Goal: Task Accomplishment & Management: Complete application form

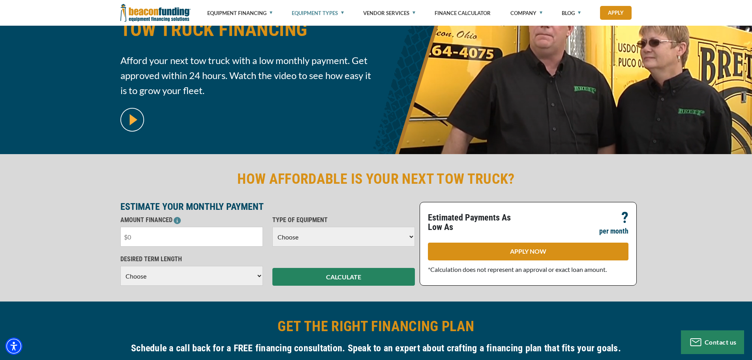
click at [177, 235] on input "text" at bounding box center [191, 237] width 143 height 20
click at [317, 235] on select "Choose Backhoe Boom/Bucket Truck Chipper Commercial Mower Crane DTG/DTF Printin…" at bounding box center [343, 237] width 143 height 20
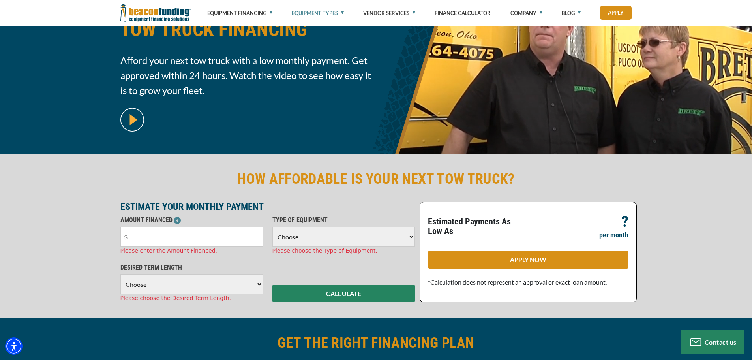
select select "5"
click at [272, 227] on select "Choose Backhoe Boom/Bucket Truck Chipper Commercial Mower Crane DTG/DTF Printin…" at bounding box center [343, 237] width 143 height 20
click at [177, 276] on select "Choose 36 Months 48 Months 60 Months" at bounding box center [191, 284] width 143 height 20
select select "36"
click at [120, 274] on select "Choose 36 Months 48 Months 60 Months" at bounding box center [191, 284] width 143 height 20
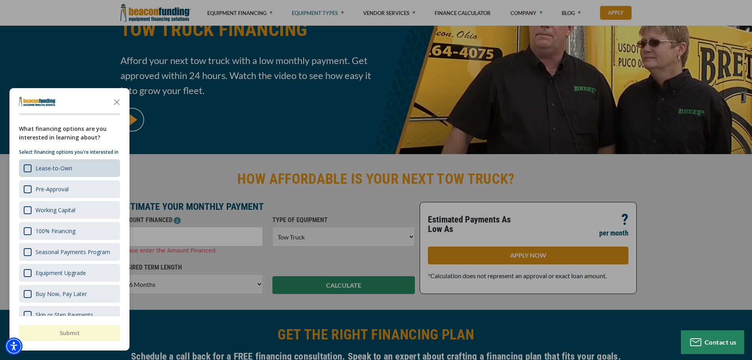
click at [77, 169] on div "Lease-to-Own" at bounding box center [69, 168] width 101 height 18
click at [69, 336] on button "Submit" at bounding box center [69, 333] width 101 height 16
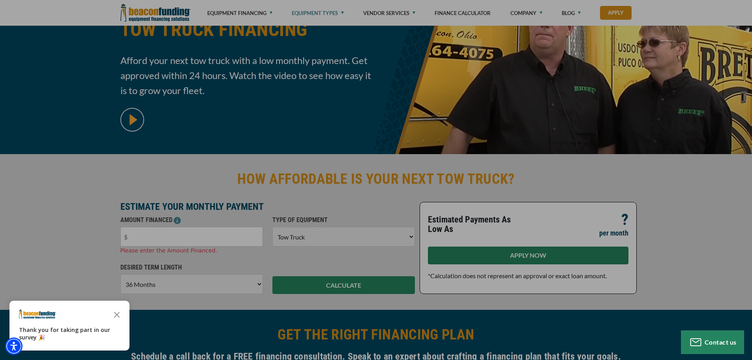
click at [531, 256] on div "button" at bounding box center [376, 180] width 752 height 360
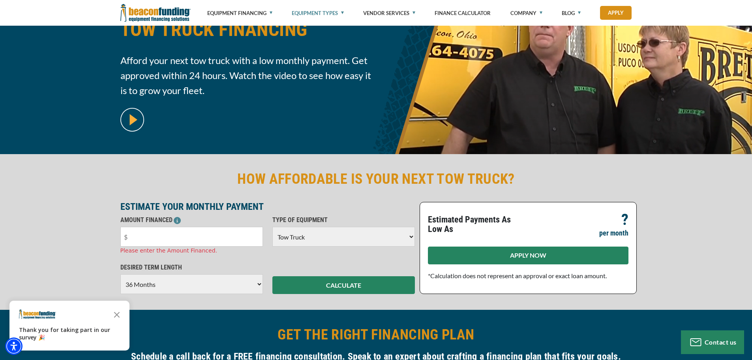
click at [527, 256] on link "APPLY NOW" at bounding box center [528, 255] width 201 height 18
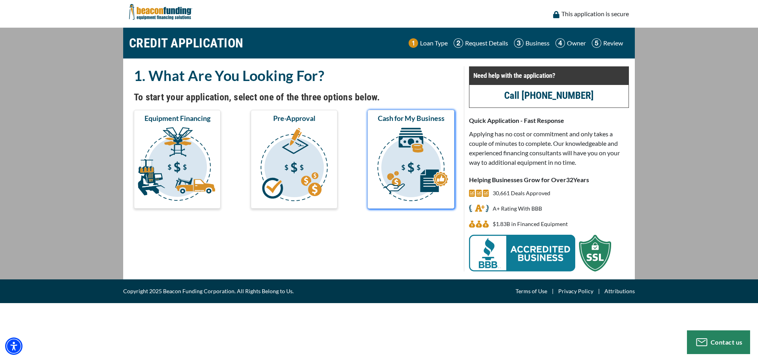
click at [413, 153] on img "submit" at bounding box center [411, 165] width 84 height 79
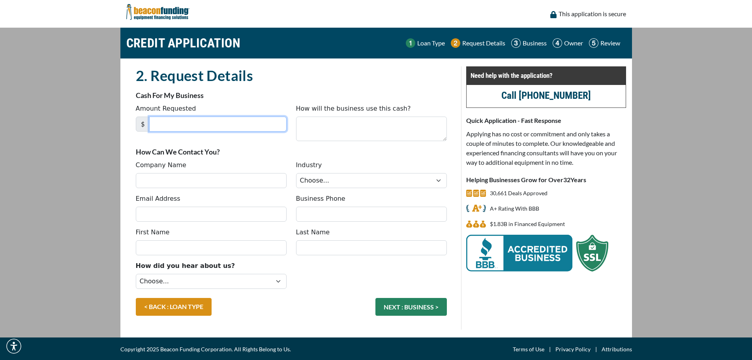
click at [183, 119] on input "Amount Requested" at bounding box center [217, 123] width 137 height 15
type input "36,000"
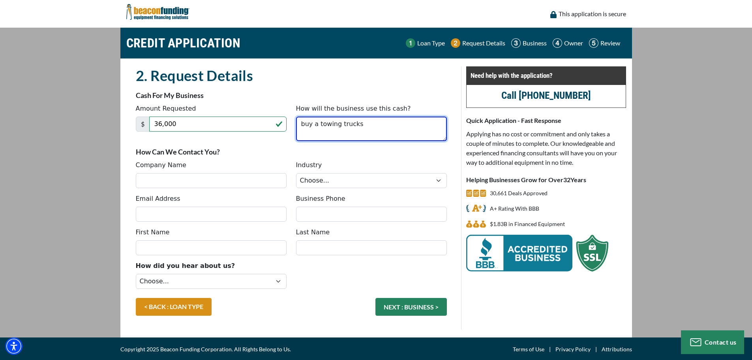
type textarea "buy a towing trucks"
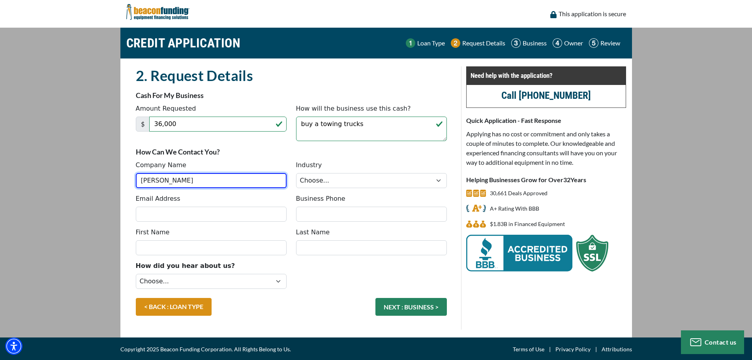
type input "Shawn Towing"
type input "lovechoppers20010@gmail.com"
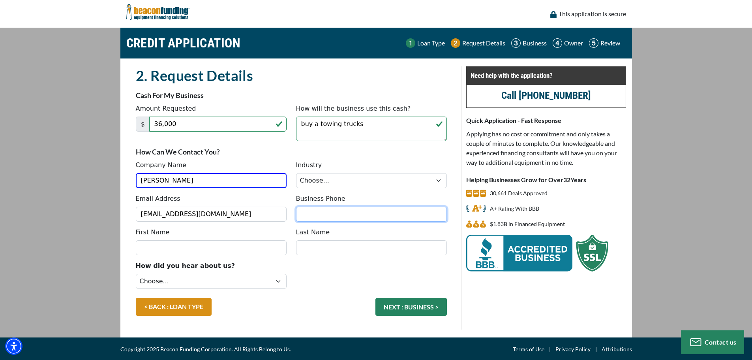
type input "5413376425"
type input "[PERSON_NAME]"
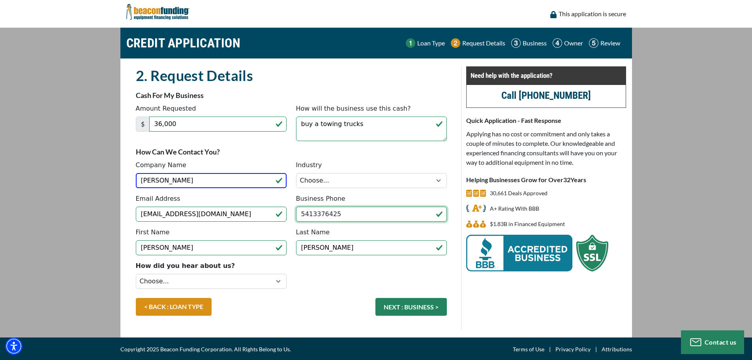
type input "[PHONE_NUMBER]"
drag, startPoint x: 722, startPoint y: 122, endPoint x: 689, endPoint y: 120, distance: 33.6
click at [721, 122] on main "CREDIT APPLICATION Loan Type Request Details Business Owner Review" at bounding box center [376, 183] width 752 height 310
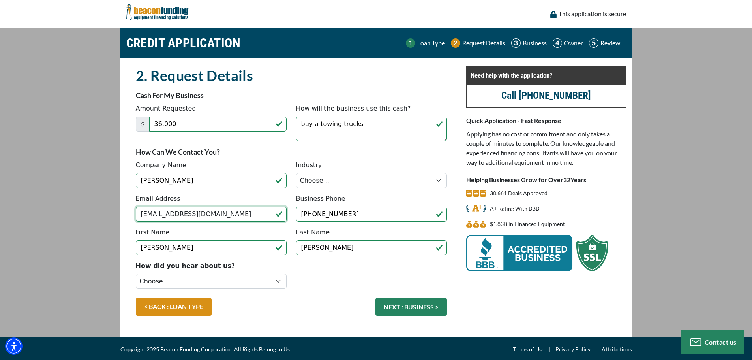
drag, startPoint x: 183, startPoint y: 221, endPoint x: 118, endPoint y: 219, distance: 64.8
click at [118, 219] on div "CREDIT APPLICATION Loan Type Request Details Business Owner Review $" at bounding box center [376, 183] width 521 height 310
type input "[EMAIL_ADDRESS][DOMAIN_NAME]"
click at [339, 182] on select "Choose... Towing Landscape/Hardscape Decorated Apparel Septic Light Constructio…" at bounding box center [371, 180] width 151 height 15
select select "1"
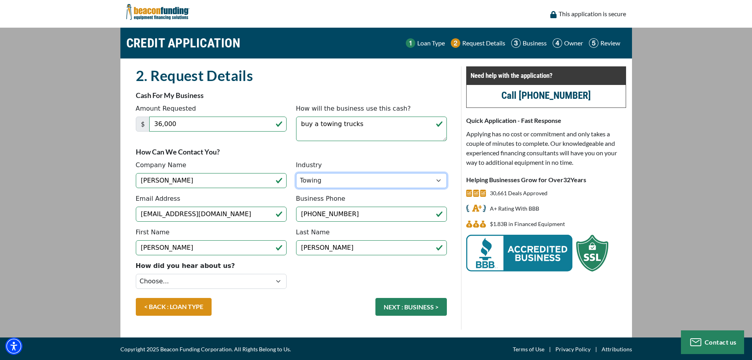
click at [296, 173] on select "Choose... Towing Landscape/Hardscape Decorated Apparel Septic Light Constructio…" at bounding box center [371, 180] width 151 height 15
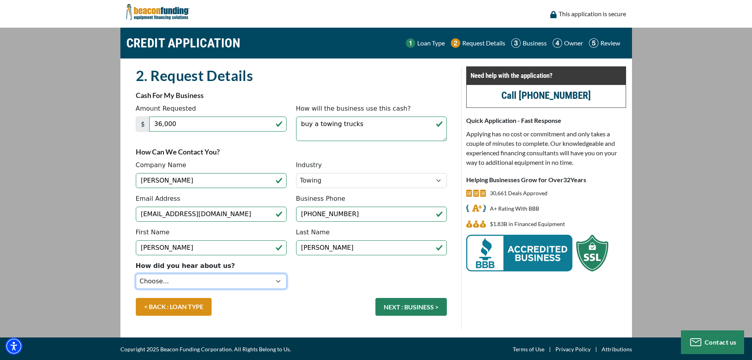
click at [160, 283] on select "Choose... Internet Search Vendor Referral Word of Mouth Client Referral Email E…" at bounding box center [211, 281] width 151 height 15
select select "279640001"
click at [136, 274] on select "Choose... Internet Search Vendor Referral Word of Mouth Client Referral Email E…" at bounding box center [211, 281] width 151 height 15
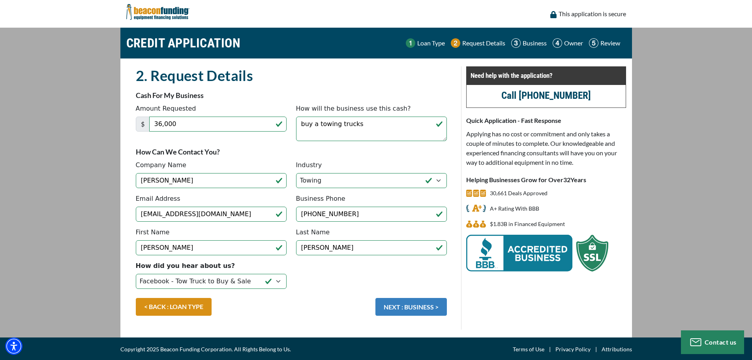
click at [419, 307] on button "NEXT : BUSINESS >" at bounding box center [410, 307] width 71 height 18
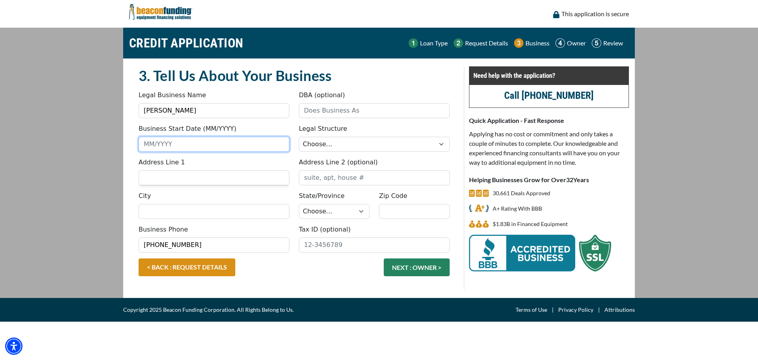
click at [178, 145] on input "Business Start Date (MM/YYYY)" at bounding box center [214, 144] width 151 height 15
type input "0"
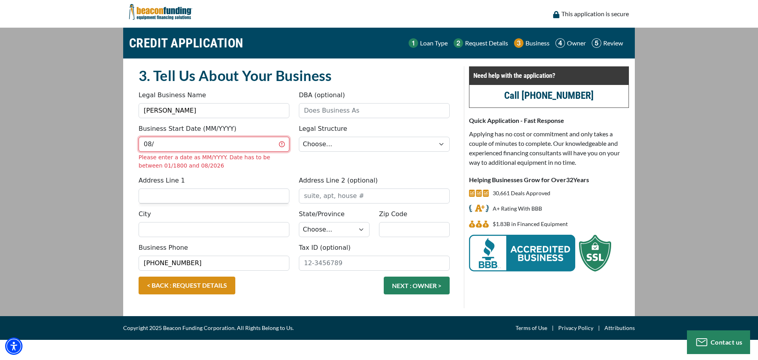
click at [194, 144] on input "08/" at bounding box center [214, 144] width 151 height 15
type input "08/25"
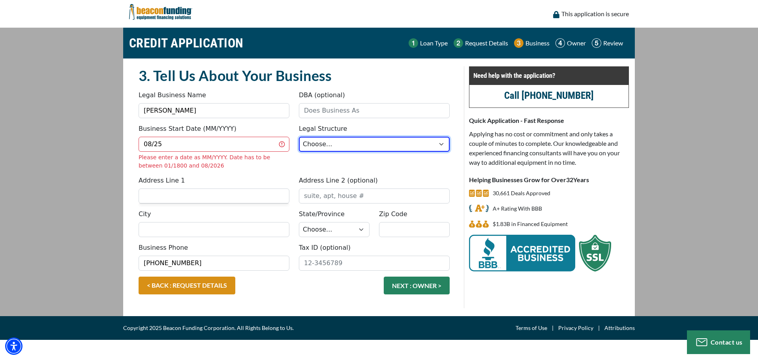
click at [360, 140] on select "Choose... Corporation LLC LLP Municipality Non-Profit Partnership Proprietorship" at bounding box center [374, 144] width 151 height 15
select select "2"
click at [299, 137] on select "Choose... Corporation LLC LLP Municipality Non-Profit Partnership Proprietorship" at bounding box center [374, 144] width 151 height 15
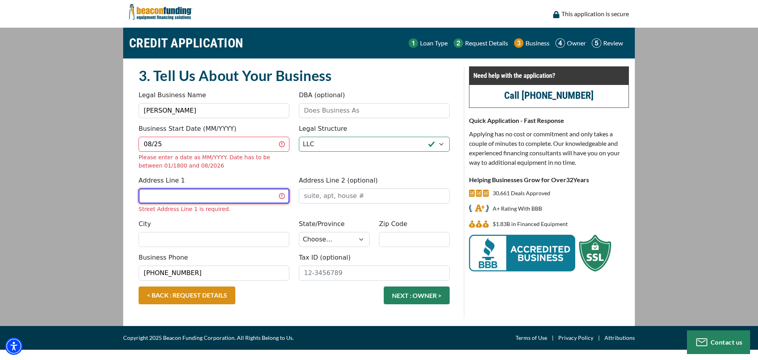
click at [234, 197] on input "Address Line 1" at bounding box center [214, 195] width 151 height 15
type input "[STREET_ADDRESS]"
type input "Shawn Towing"
type input "1"
type input "[PERSON_NAME]"
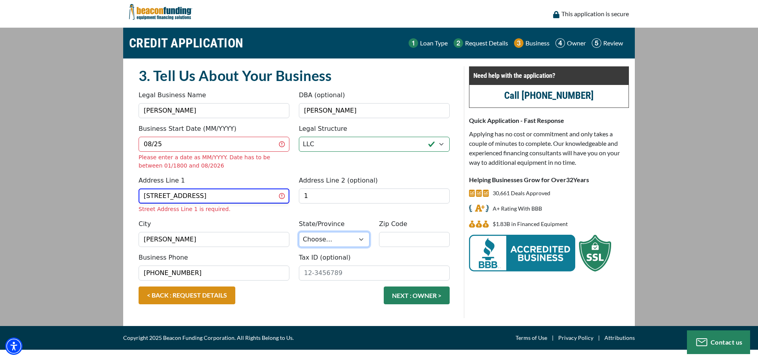
select select "39"
type input "97408"
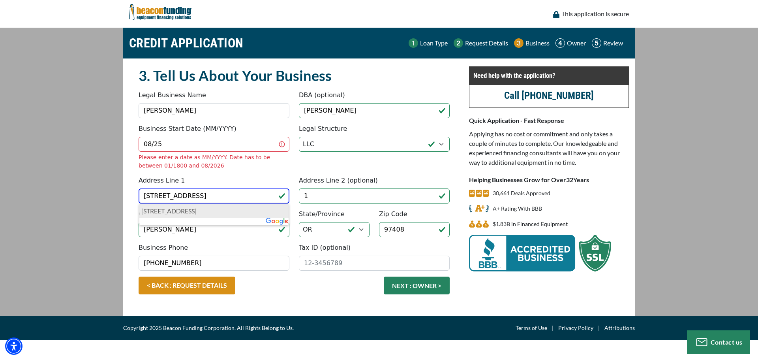
click at [225, 207] on p "2800 Applewood Ln, Eugene, OR 97408, USA" at bounding box center [213, 210] width 145 height 9
type input "2800 Applewood Lane"
type input "Eugene"
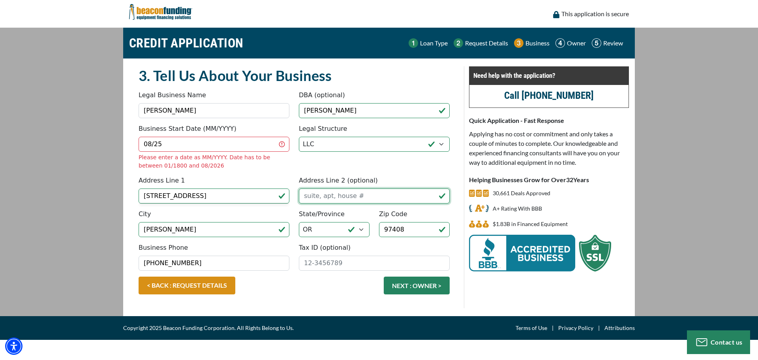
click at [350, 201] on input "Address Line 2 (optional)" at bounding box center [374, 195] width 151 height 15
type input "1"
type input "[STREET_ADDRESS]"
type input "[PERSON_NAME]"
click at [334, 197] on input "1" at bounding box center [374, 195] width 151 height 15
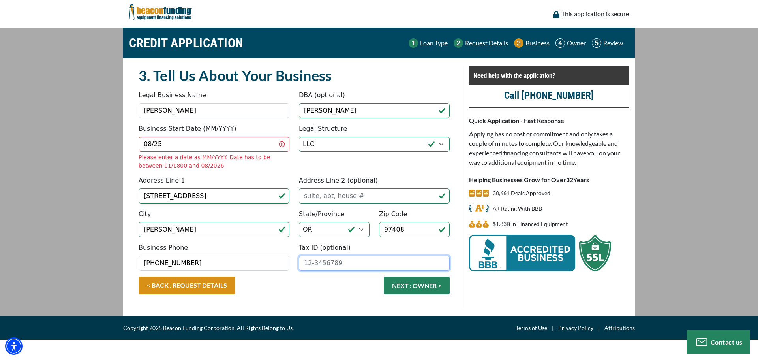
click at [352, 263] on input "Tax ID (optional)" at bounding box center [374, 262] width 151 height 15
paste input "[US_EMPLOYER_IDENTIFICATION_NUMBER]"
type input "[US_EMPLOYER_IDENTIFICATION_NUMBER]"
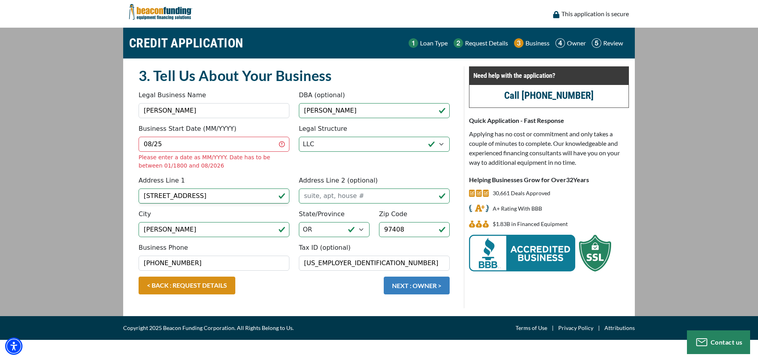
drag, startPoint x: 415, startPoint y: 287, endPoint x: 410, endPoint y: 285, distance: 4.5
click at [415, 285] on button "NEXT : OWNER >" at bounding box center [417, 285] width 66 height 18
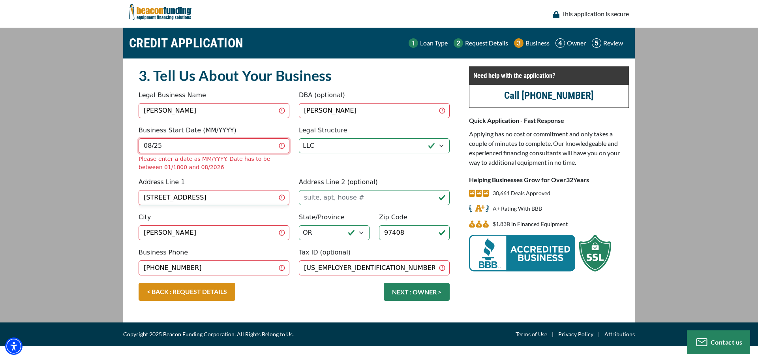
click at [199, 138] on input "08/25" at bounding box center [214, 145] width 151 height 15
drag, startPoint x: 197, startPoint y: 140, endPoint x: 193, endPoint y: 142, distance: 4.8
click at [195, 141] on input "08/25" at bounding box center [214, 145] width 151 height 15
click at [193, 142] on input "08/25" at bounding box center [214, 145] width 151 height 15
type input "0"
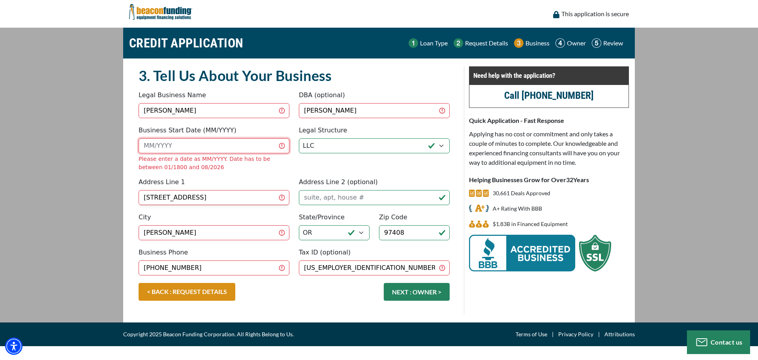
type input "8"
type input "0"
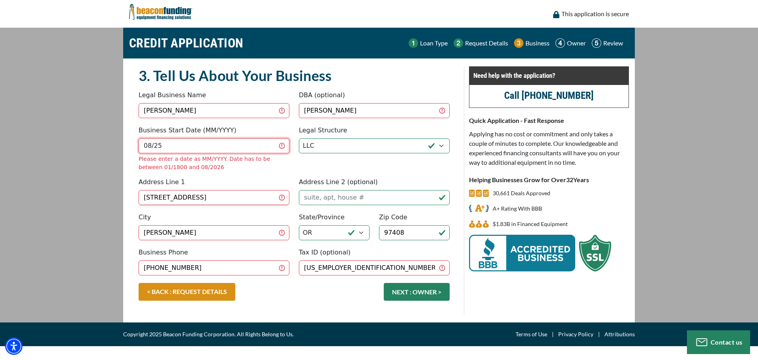
click at [384, 283] on button "NEXT : OWNER >" at bounding box center [417, 292] width 66 height 18
type input "0"
type input "8"
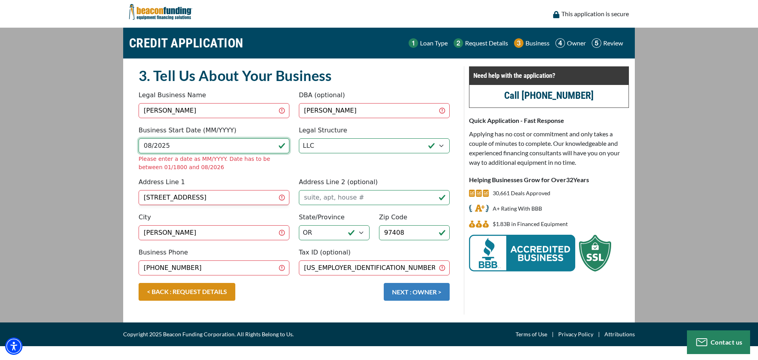
type input "08/2025"
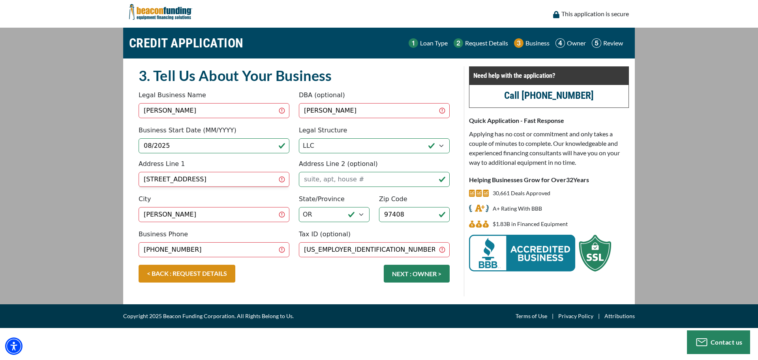
click at [406, 279] on div "< BACK : REQUEST DETAILS NEXT : OWNER >" at bounding box center [294, 278] width 321 height 26
click at [412, 268] on button "NEXT : OWNER >" at bounding box center [417, 274] width 66 height 18
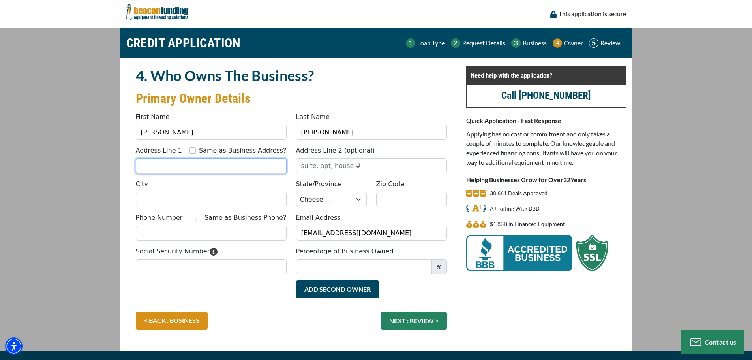
click at [158, 163] on input "Address Line 1" at bounding box center [211, 165] width 151 height 15
type input "[STREET_ADDRESS]"
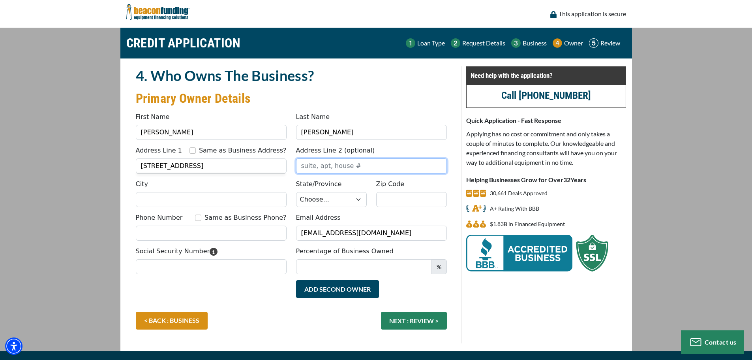
type input "1"
type input "[PERSON_NAME]"
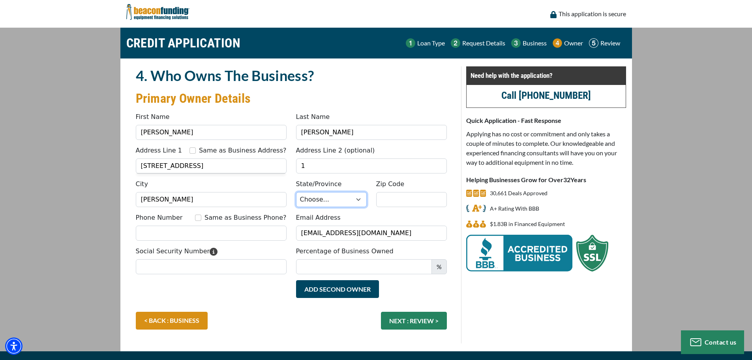
select select "39"
type input "97408"
type input "5413376425"
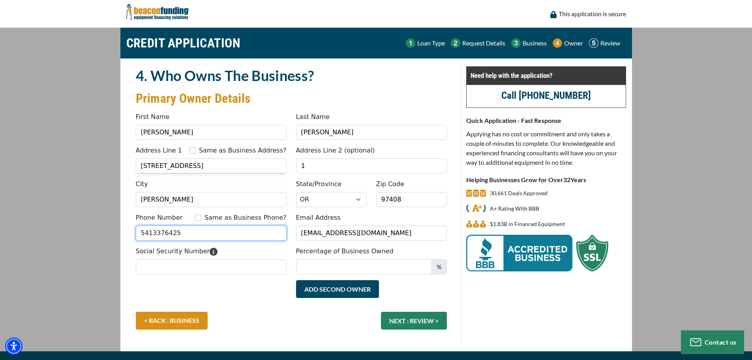
type input "Sha"
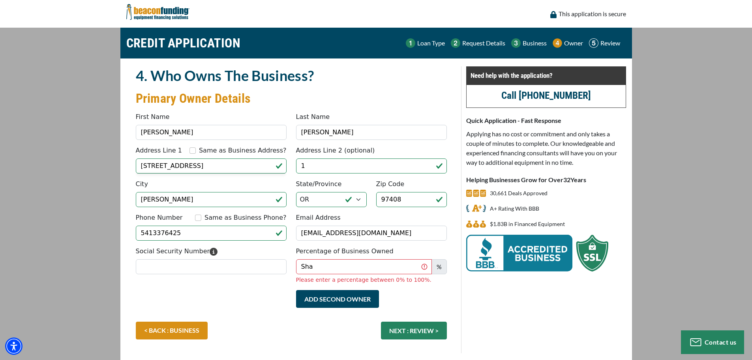
type input "[PHONE_NUMBER]"
drag, startPoint x: 237, startPoint y: 174, endPoint x: 197, endPoint y: 182, distance: 41.4
click at [197, 182] on fieldset "4. Who Owns The Business? Primary Owner Details Something went wrong, please tr…" at bounding box center [291, 209] width 321 height 287
type input "[STREET_ADDRESS]"
type input "[PHONE_NUMBER]"
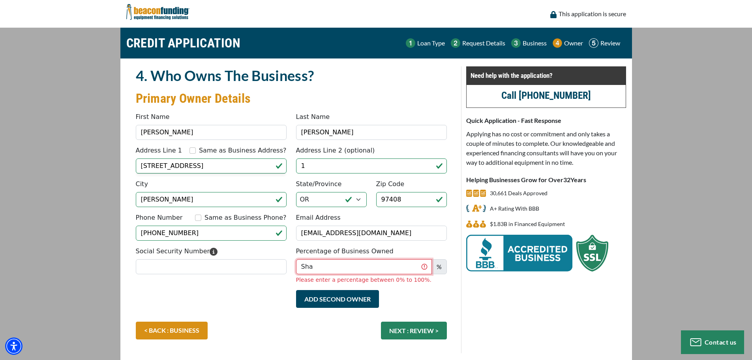
click at [352, 270] on input "Sha" at bounding box center [364, 266] width 136 height 15
type input "100"
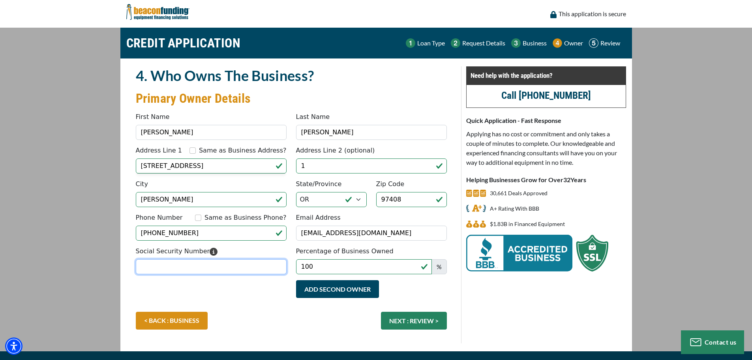
click at [201, 264] on input "Social Security Number" at bounding box center [211, 266] width 151 height 15
type input "542-37-5440"
click at [196, 150] on input "Same as Business Address?" at bounding box center [193, 150] width 6 height 6
checkbox input "true"
type input "[STREET_ADDRESS]"
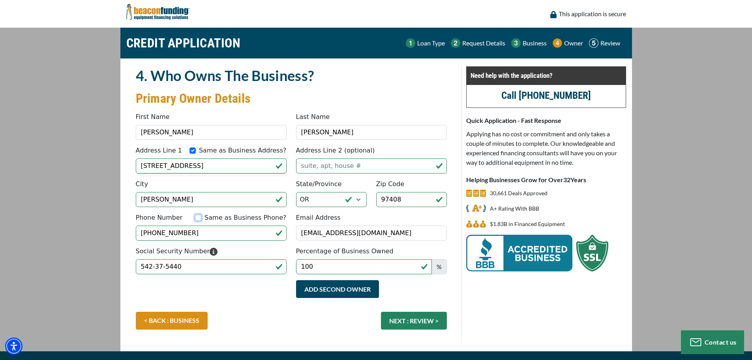
click at [201, 215] on input "Same as Business Phone?" at bounding box center [198, 217] width 6 height 6
checkbox input "true"
click at [406, 319] on button "NEXT : REVIEW >" at bounding box center [414, 321] width 66 height 18
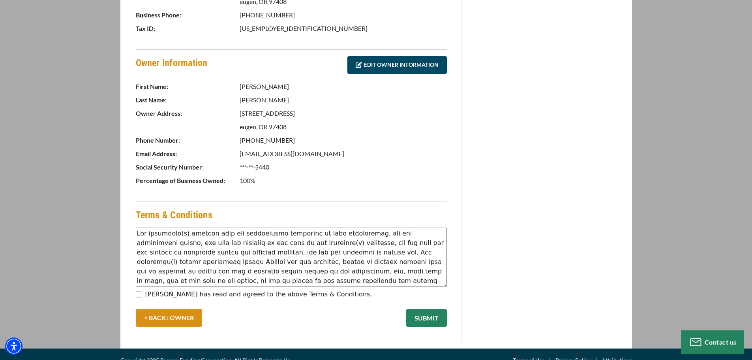
scroll to position [310, 0]
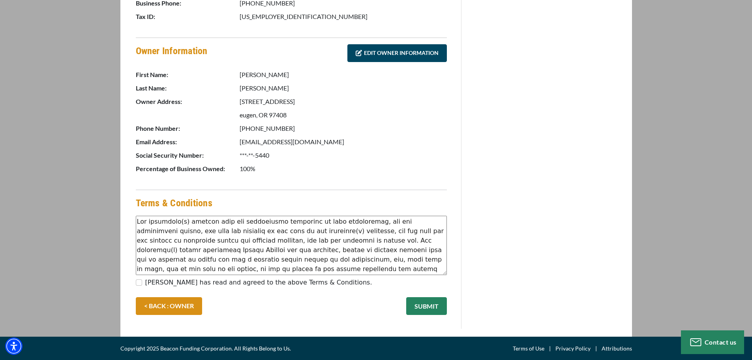
click at [143, 280] on div "[PERSON_NAME] has read and agreed to the above Terms & Conditions." at bounding box center [291, 284] width 311 height 13
click at [139, 282] on input "[PERSON_NAME] has read and agreed to the above Terms & Conditions." at bounding box center [139, 282] width 6 height 6
checkbox input "true"
click at [416, 305] on button "SUBMIT" at bounding box center [426, 306] width 41 height 18
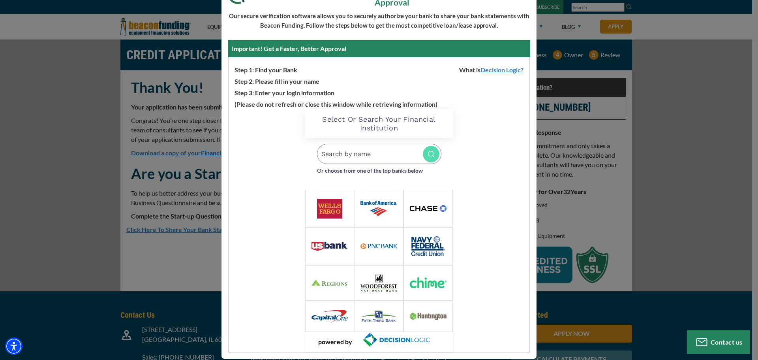
scroll to position [69, 0]
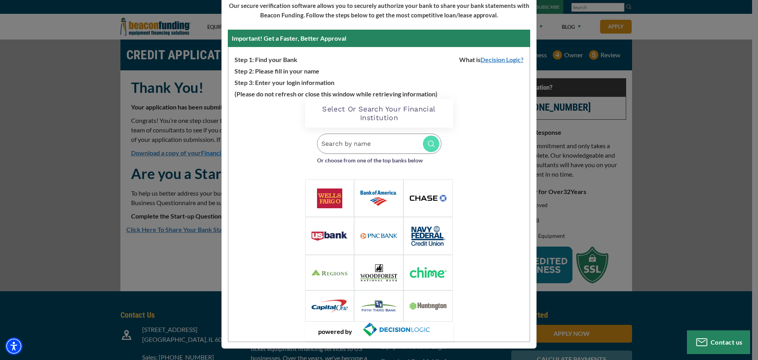
click at [418, 270] on img at bounding box center [428, 272] width 37 height 11
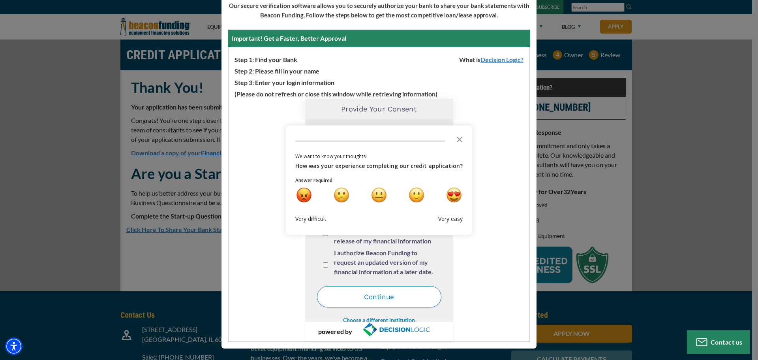
scroll to position [0, 0]
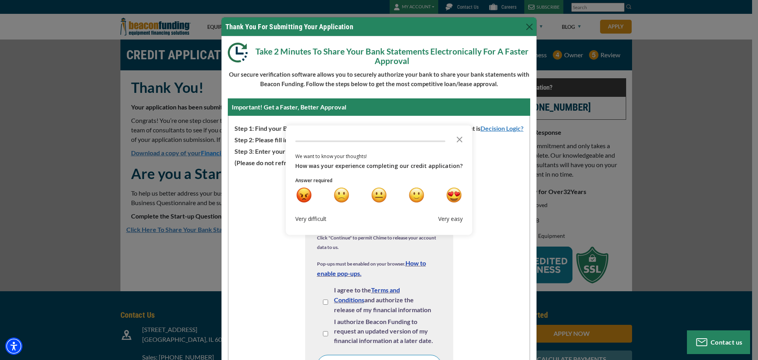
click at [255, 203] on div "Loading Widget Provide your consent Chime Click "Continue" to permit Chime to r…" at bounding box center [379, 288] width 301 height 242
click at [458, 141] on polygon "Close the survey" at bounding box center [460, 139] width 6 height 6
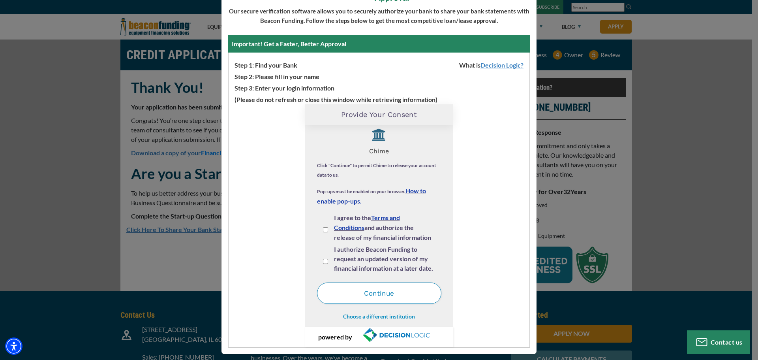
scroll to position [69, 0]
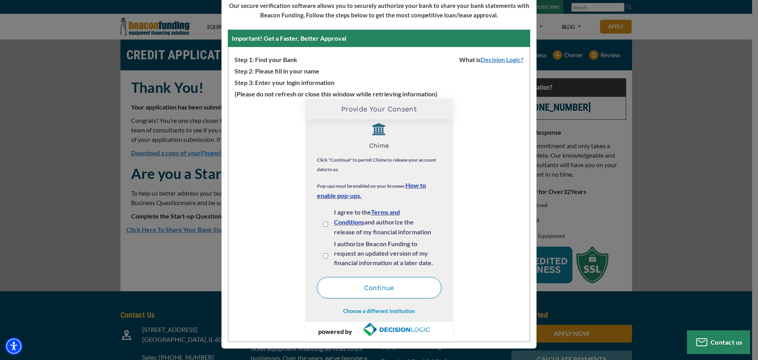
click at [319, 223] on div "I agree to the Terms and Conditions and authorize the release of my financial i…" at bounding box center [379, 223] width 124 height 32
drag, startPoint x: 325, startPoint y: 224, endPoint x: 320, endPoint y: 227, distance: 6.0
click at [324, 224] on div "I agree to the Terms and Conditions and authorize the release of my financial i…" at bounding box center [379, 223] width 113 height 32
click at [323, 225] on input "I agree to the Terms and Conditions and authorize the release of my financial i…" at bounding box center [325, 224] width 5 height 5
checkbox input "true"
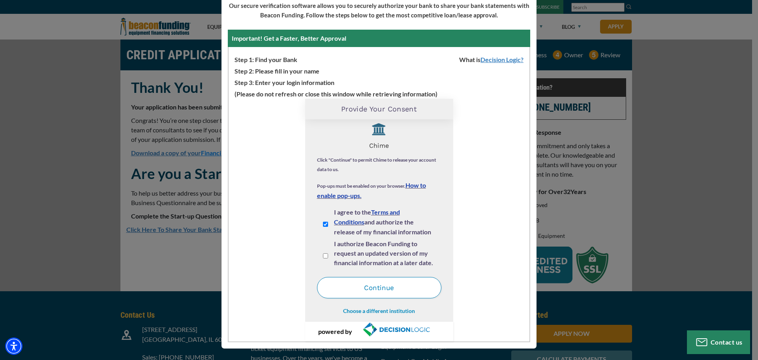
click at [321, 259] on div "I authorize Beacon Funding to request an updated version of my financial inform…" at bounding box center [379, 255] width 124 height 32
click at [323, 256] on input "I authorize Beacon Funding to request an updated version of my financial inform…" at bounding box center [325, 255] width 5 height 5
checkbox input "true"
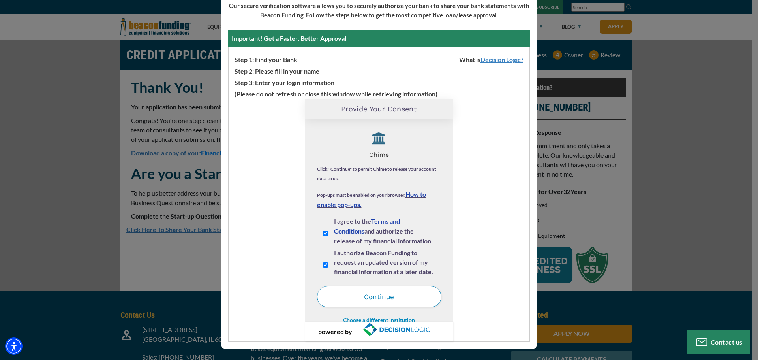
scroll to position [9, 0]
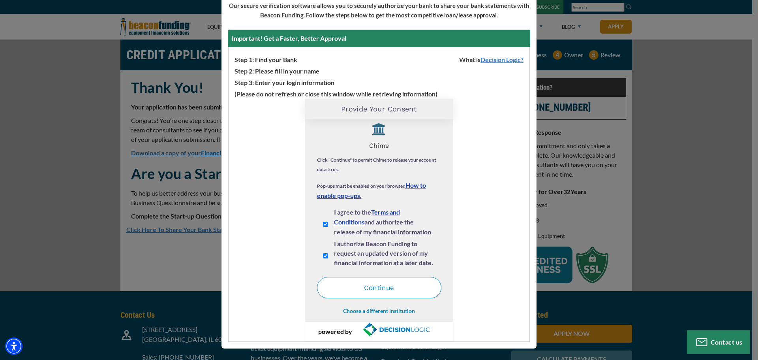
click at [371, 291] on button "Continue" at bounding box center [379, 287] width 124 height 21
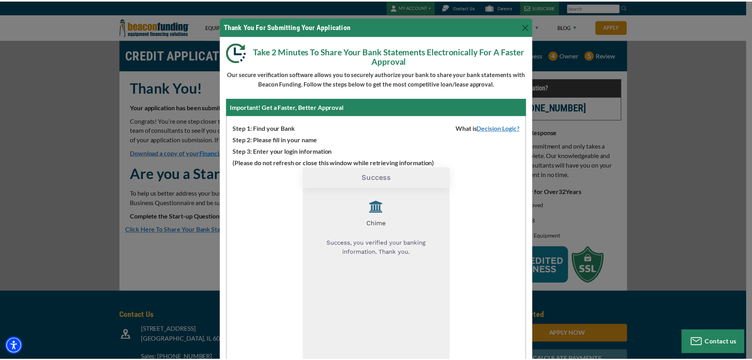
scroll to position [0, 0]
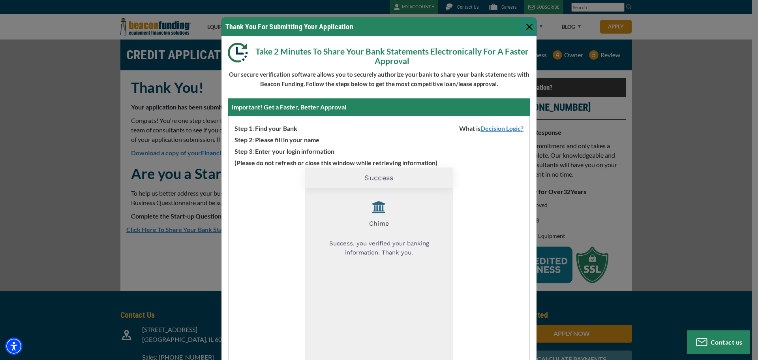
click at [524, 23] on button "Close" at bounding box center [529, 27] width 13 height 13
